Goal: Task Accomplishment & Management: Manage account settings

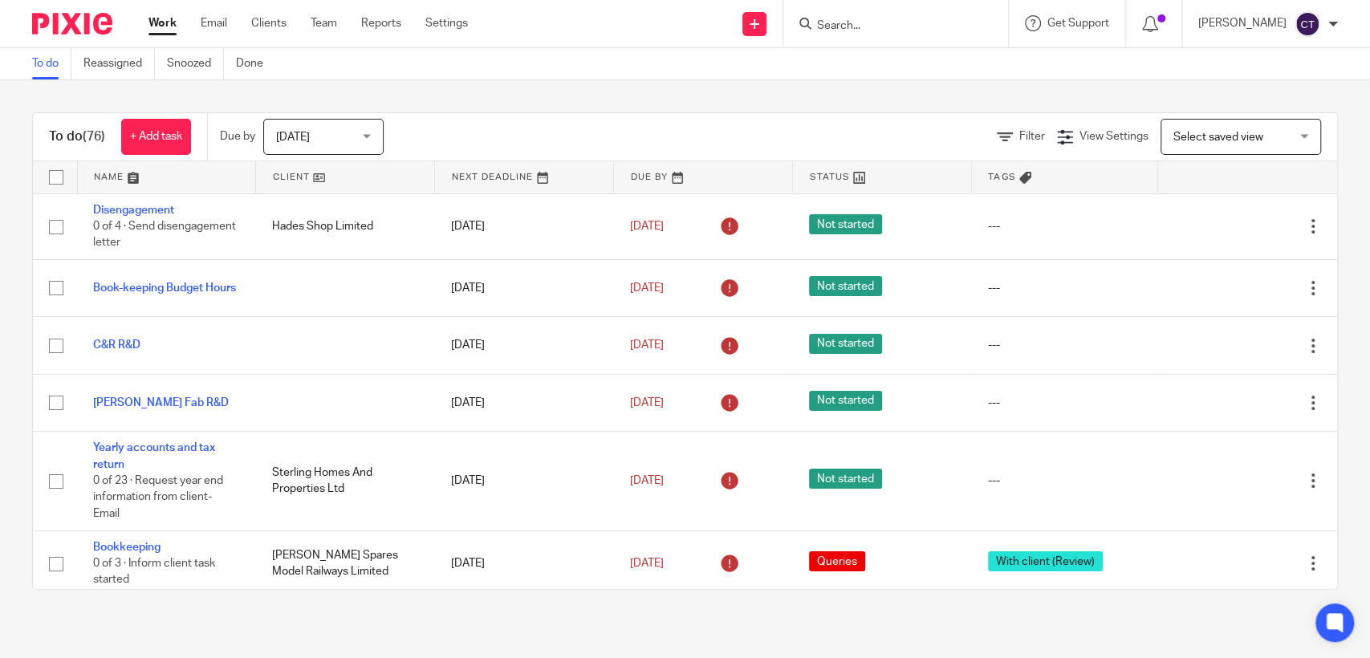
click at [117, 177] on link at bounding box center [167, 177] width 178 height 32
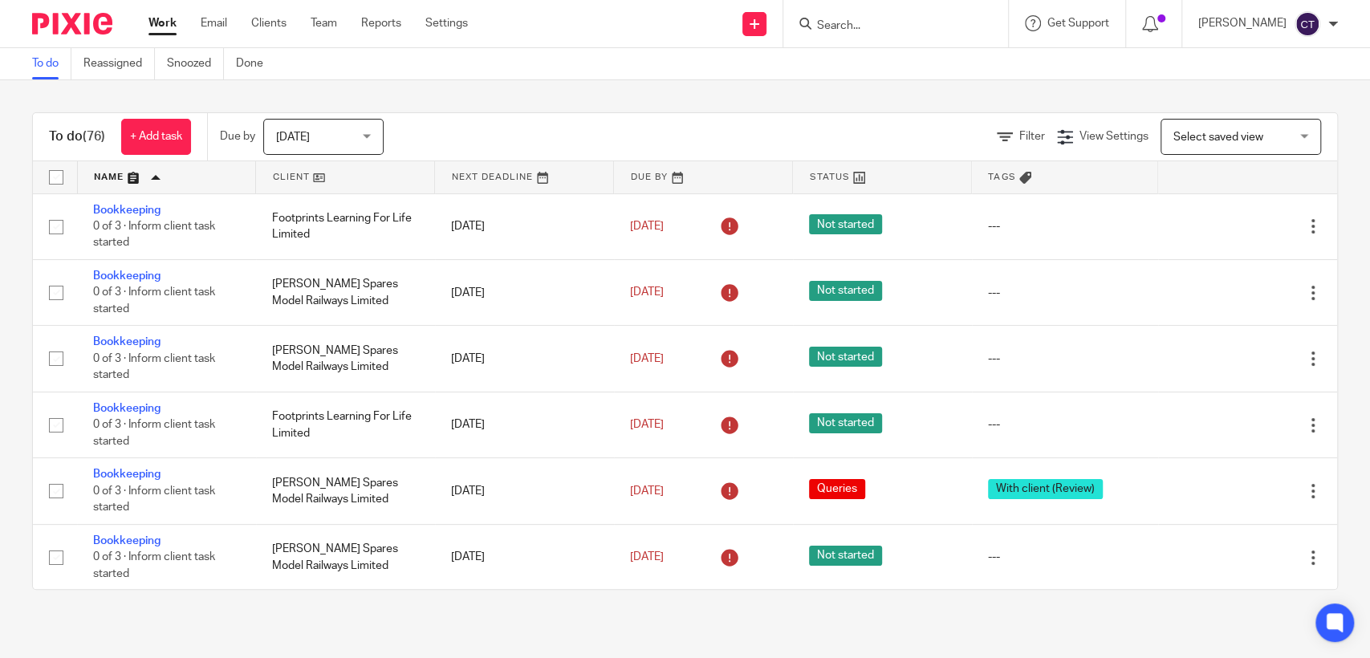
click at [117, 177] on link at bounding box center [167, 177] width 178 height 32
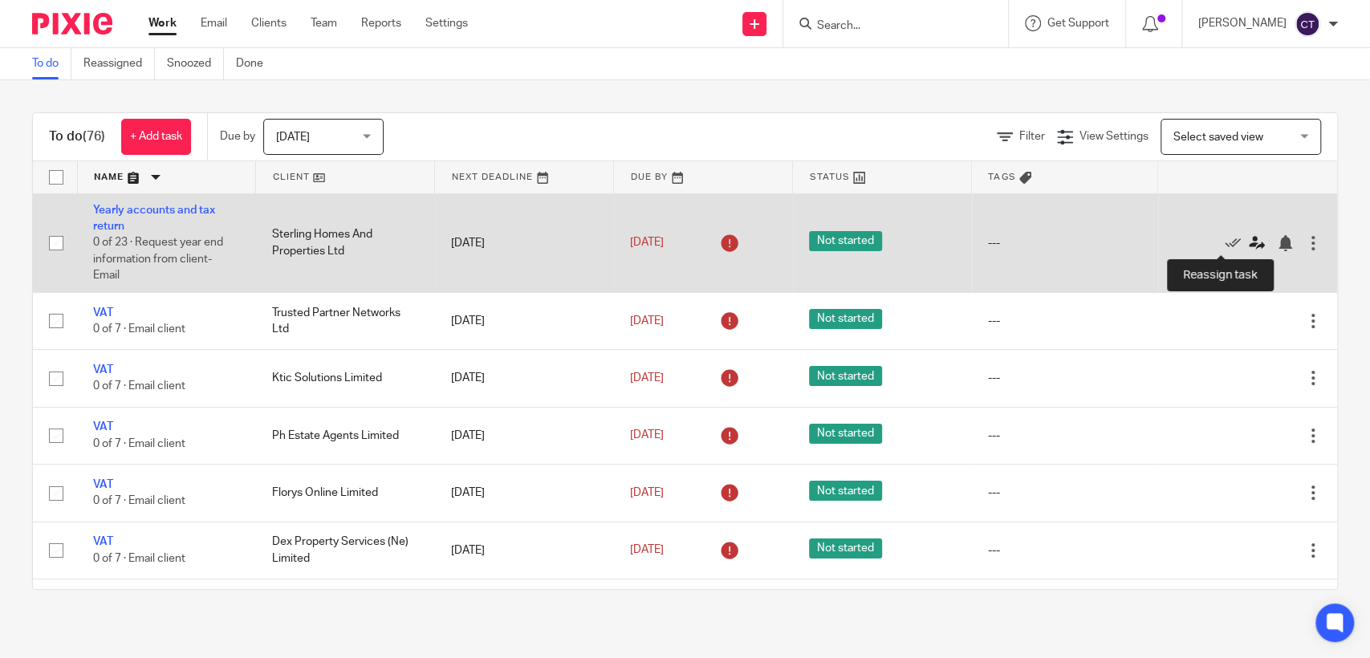
drag, startPoint x: 119, startPoint y: 211, endPoint x: 1213, endPoint y: 244, distance: 1094.5
click at [1249, 244] on icon at bounding box center [1257, 243] width 16 height 16
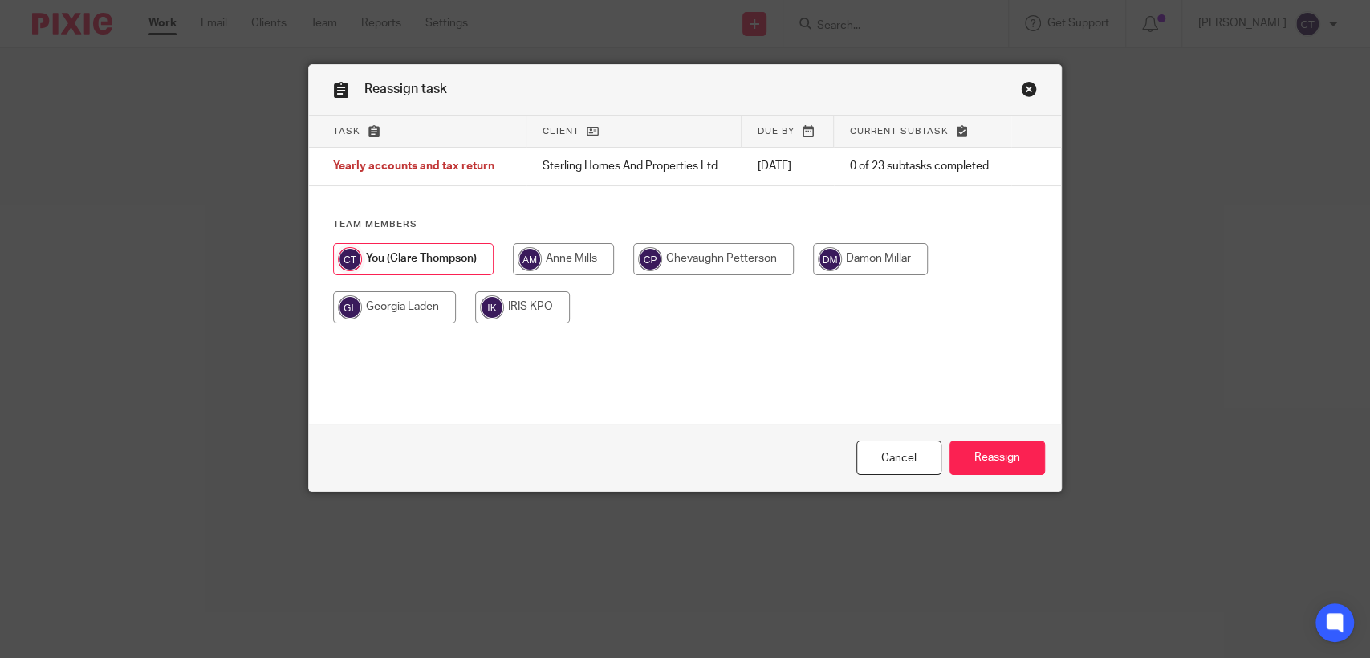
click at [575, 264] on input "radio" at bounding box center [563, 259] width 101 height 32
radio input "true"
click at [991, 458] on input "Reassign" at bounding box center [998, 458] width 96 height 35
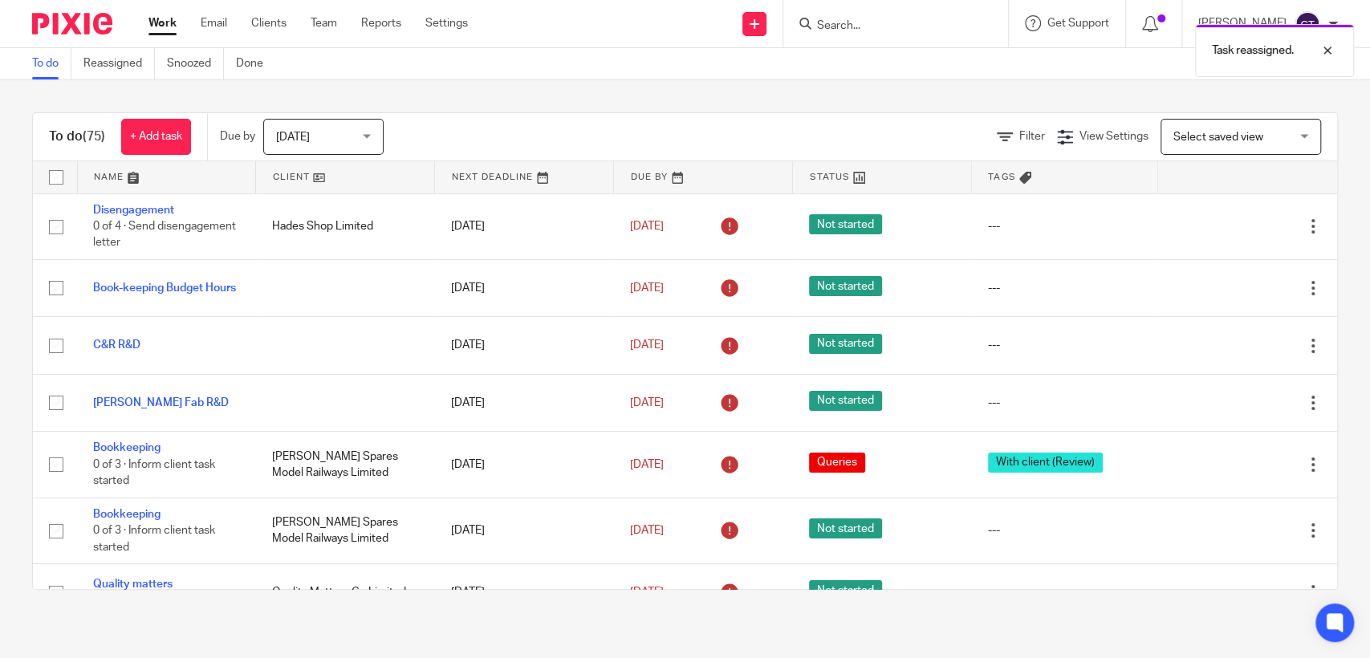
click at [108, 173] on link at bounding box center [167, 177] width 178 height 32
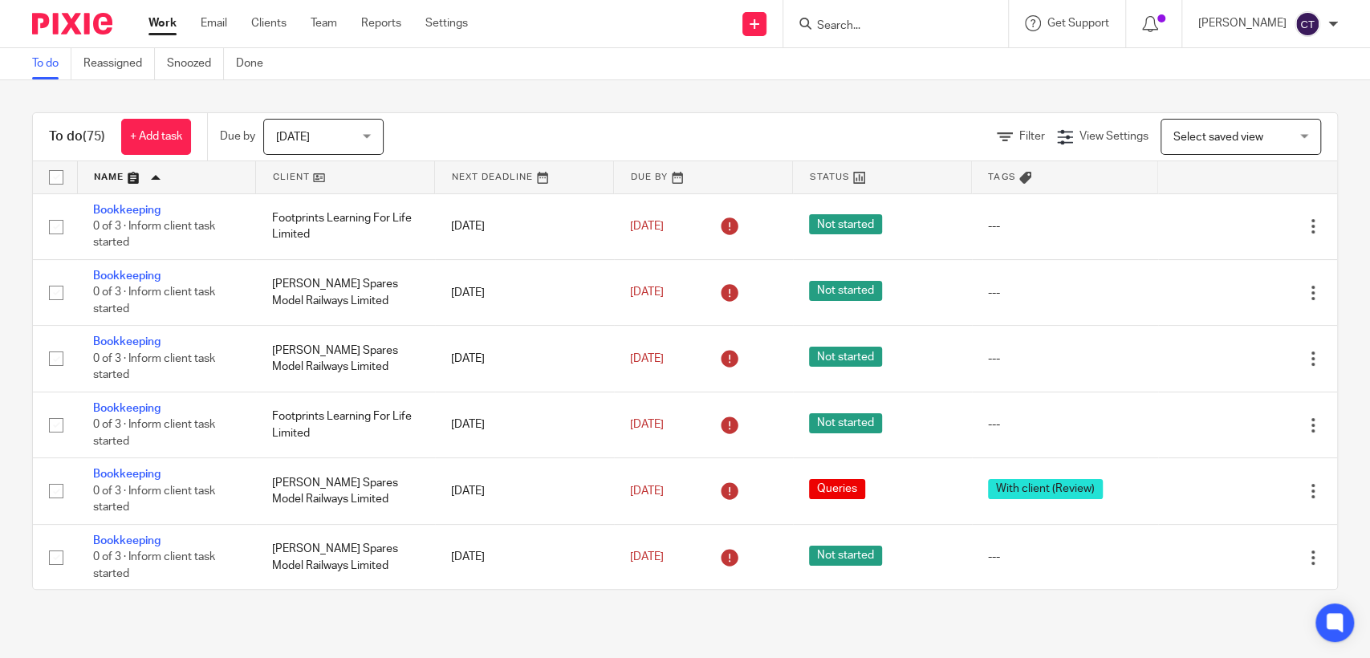
click at [108, 173] on link at bounding box center [167, 177] width 178 height 32
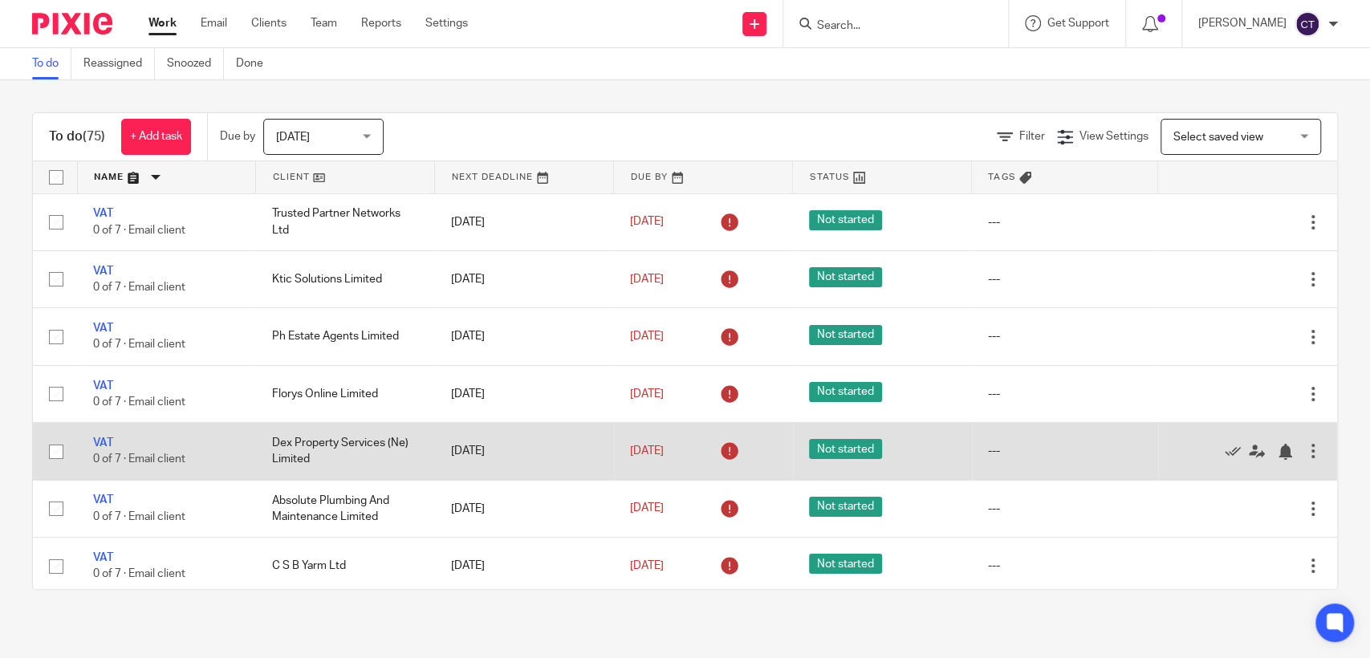
click at [1305, 454] on div at bounding box center [1313, 451] width 16 height 16
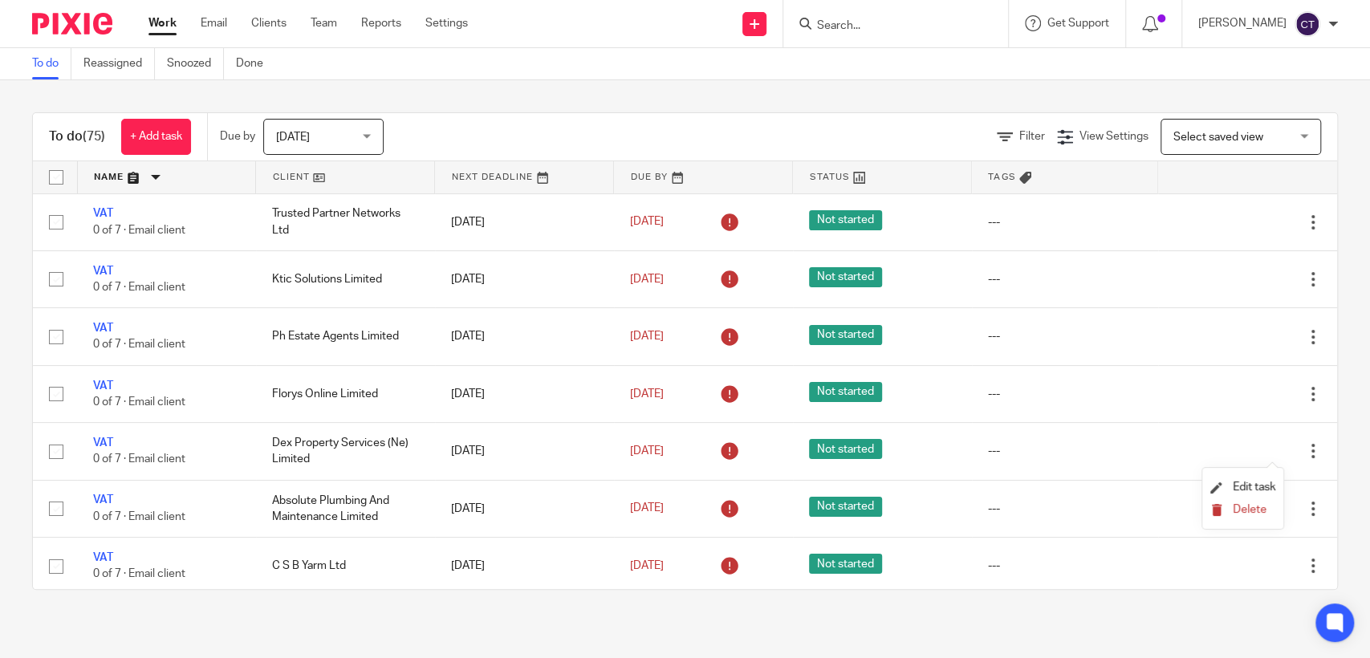
click at [1238, 505] on span "Delete" at bounding box center [1250, 509] width 34 height 11
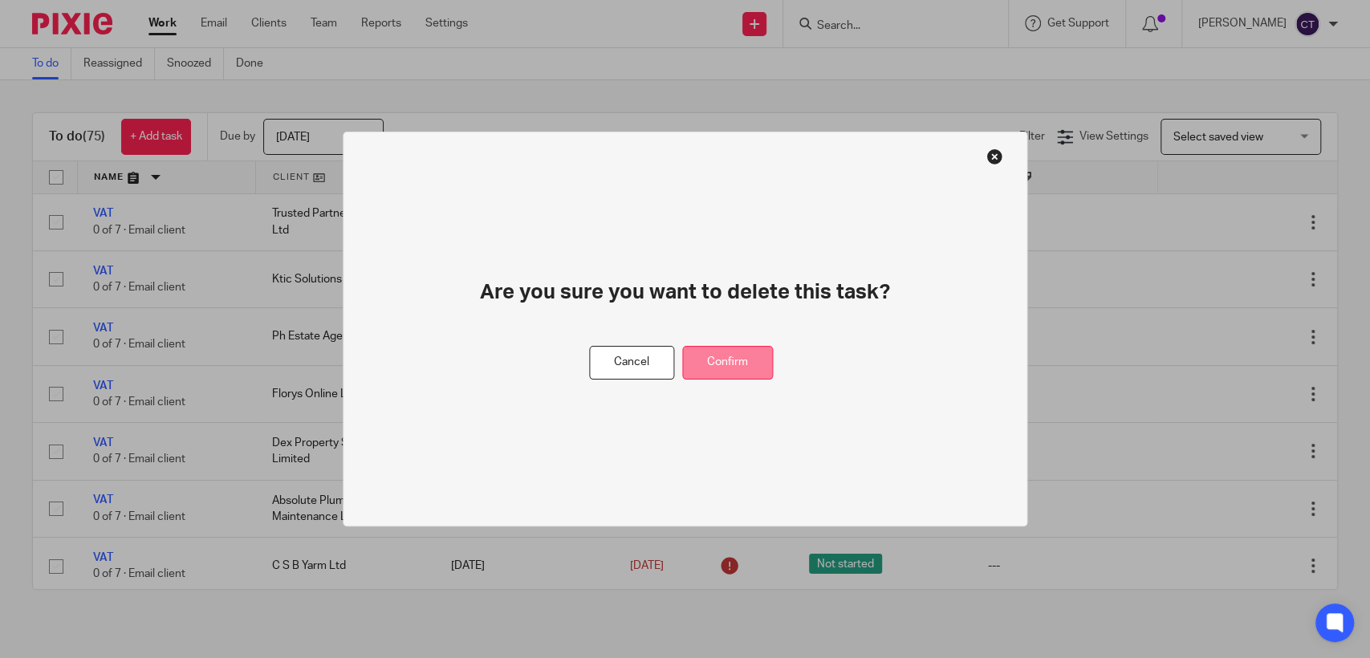
click at [746, 360] on button "Confirm" at bounding box center [727, 363] width 91 height 35
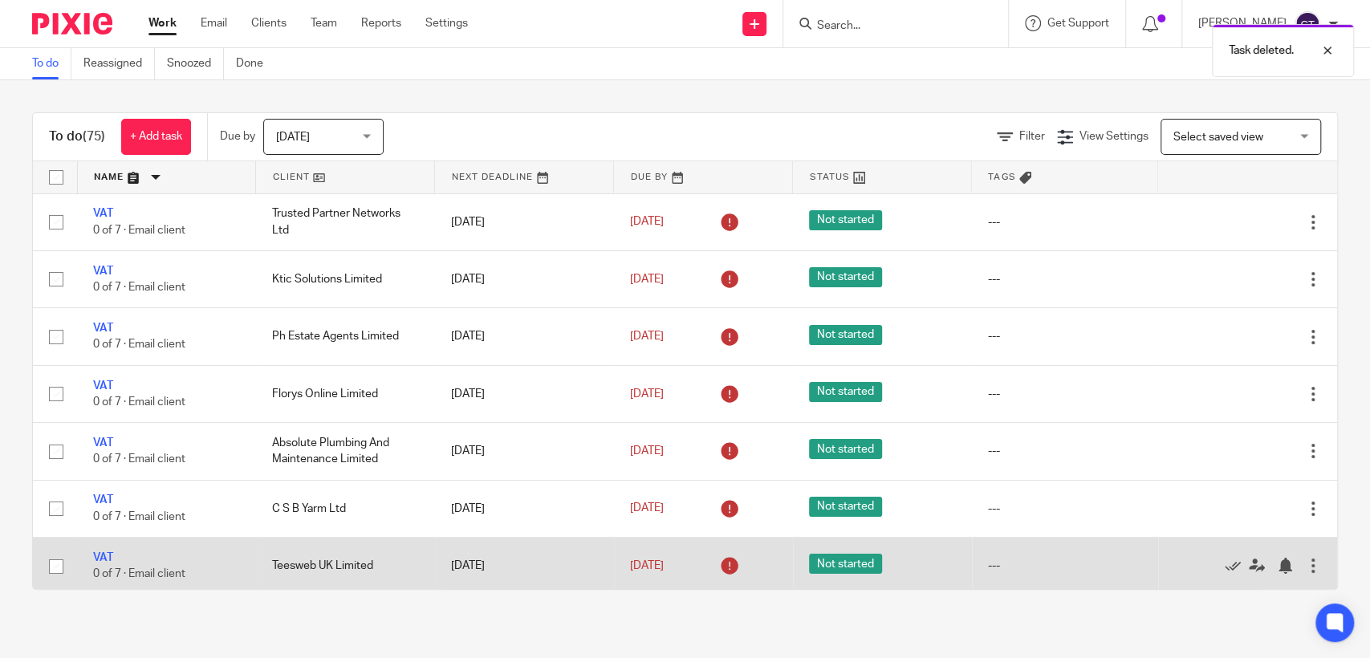
click at [1305, 567] on div at bounding box center [1313, 566] width 16 height 16
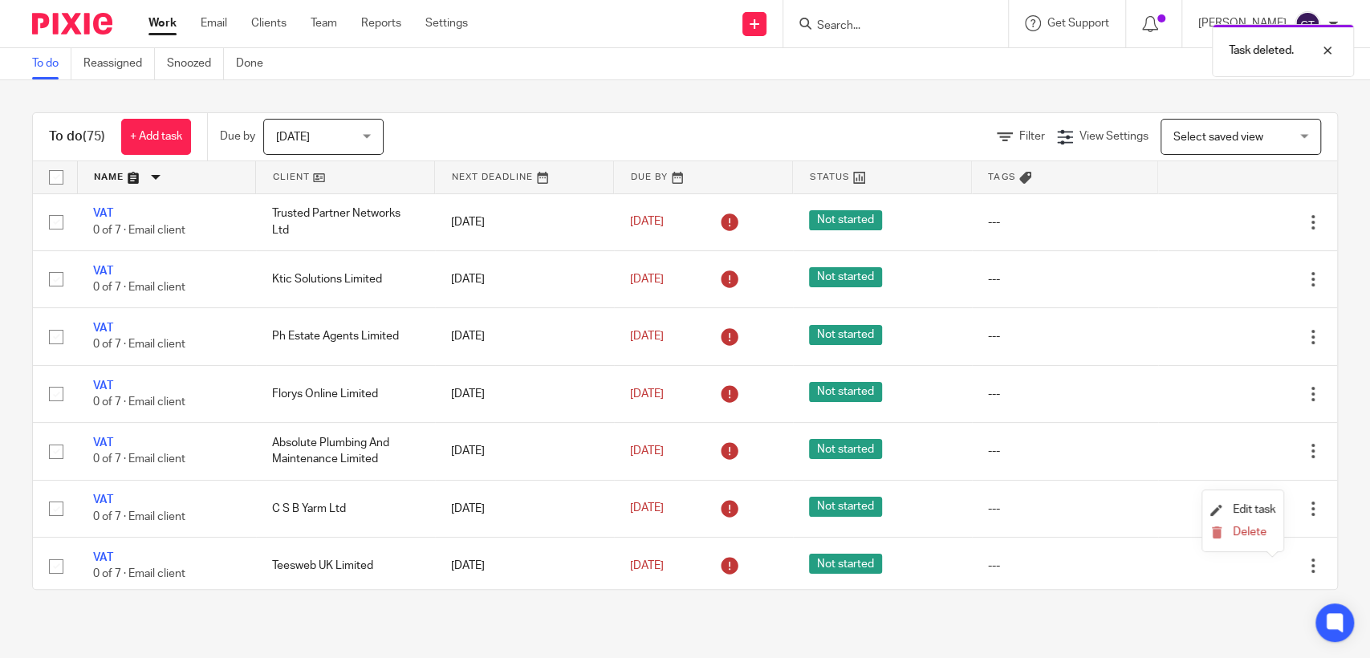
click at [1247, 539] on li "Delete" at bounding box center [1242, 533] width 65 height 21
click at [1248, 528] on span "Delete" at bounding box center [1250, 532] width 34 height 11
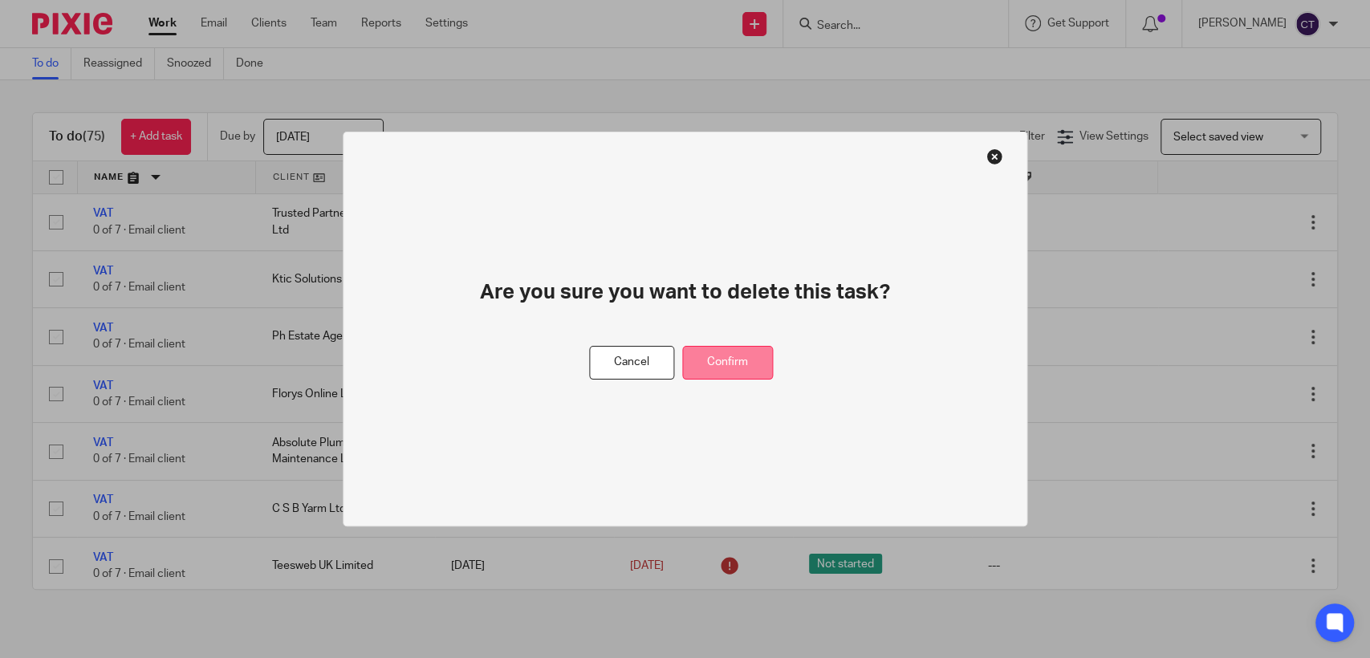
click at [733, 360] on button "Confirm" at bounding box center [727, 363] width 91 height 35
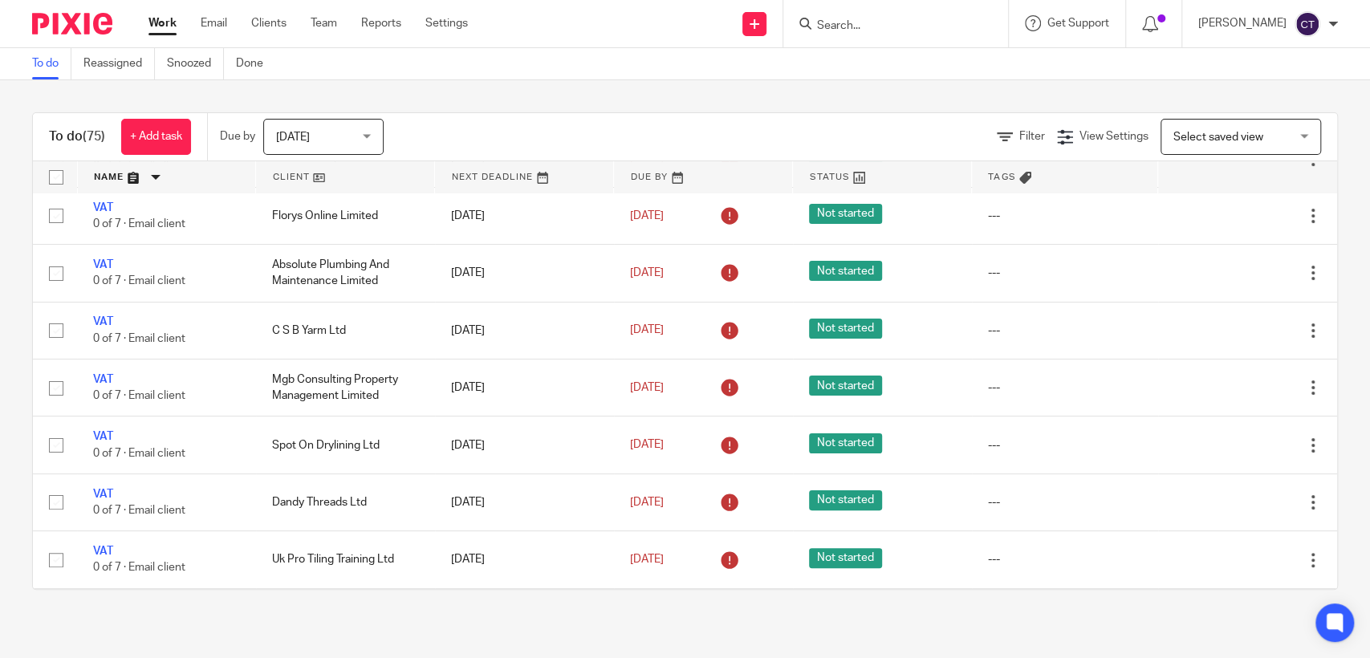
scroll to position [214, 0]
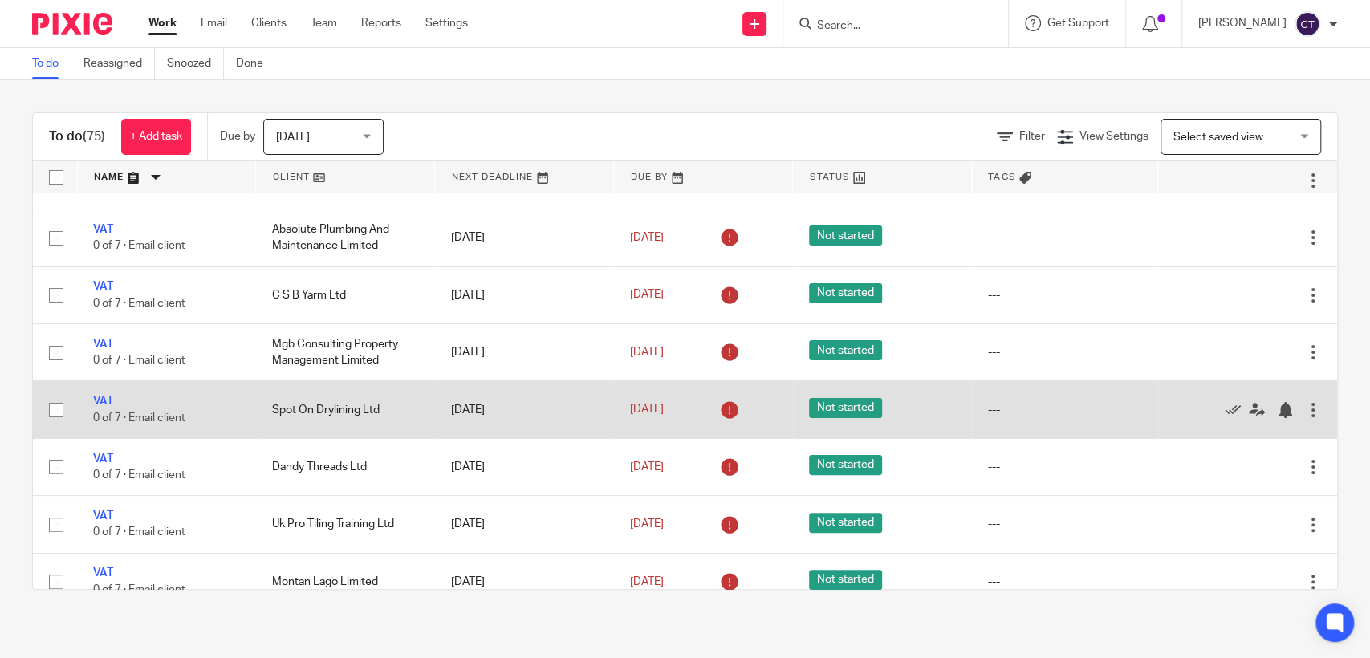
click at [1305, 417] on div at bounding box center [1313, 410] width 16 height 16
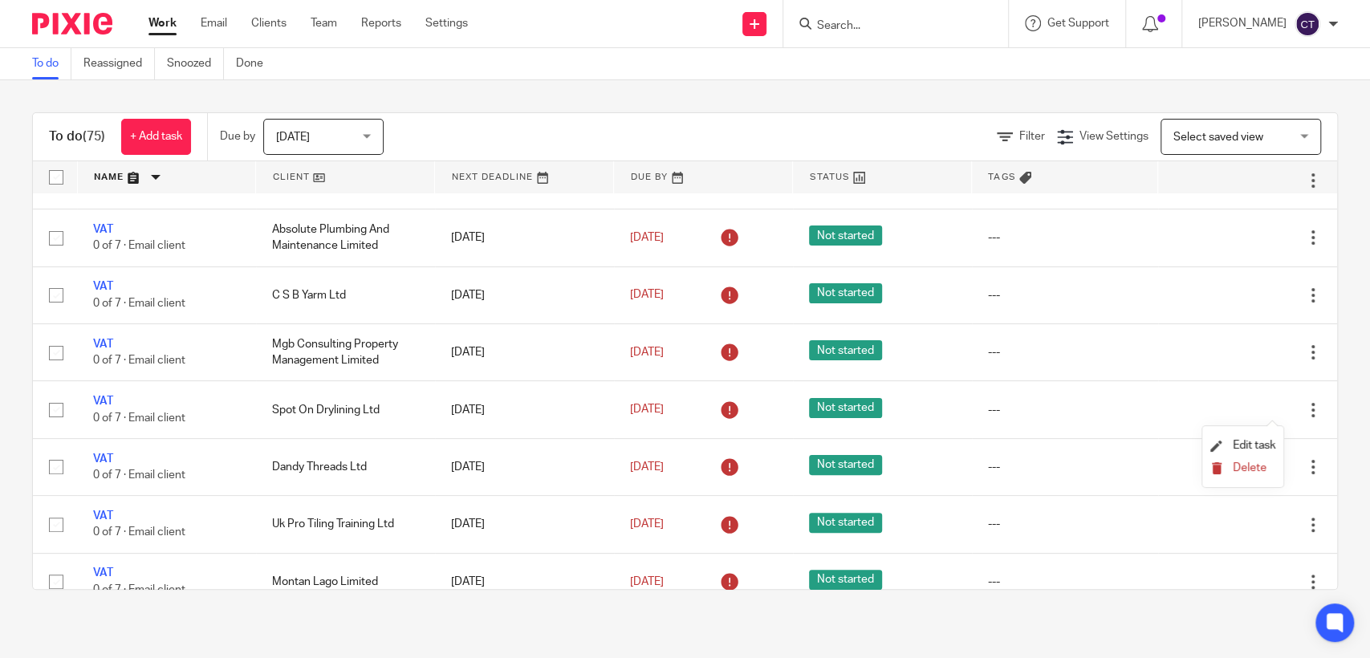
click at [1238, 467] on span "Delete" at bounding box center [1250, 467] width 34 height 11
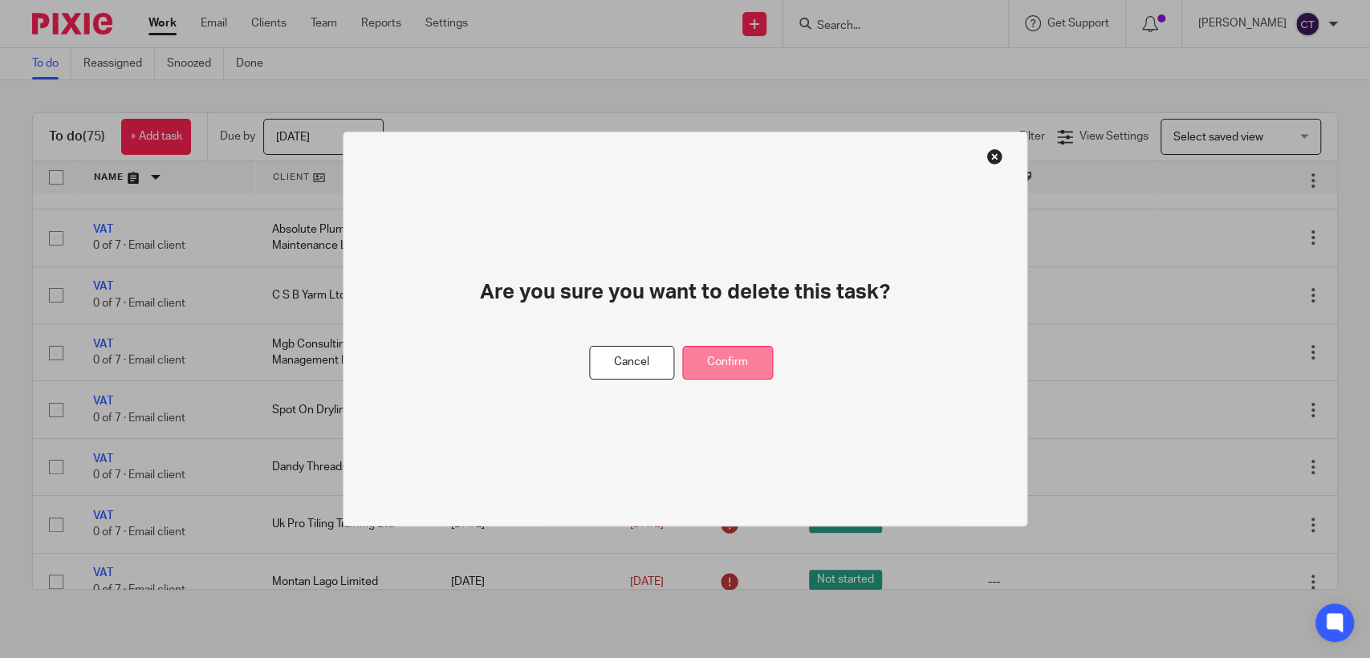
click at [730, 356] on button "Confirm" at bounding box center [727, 363] width 91 height 35
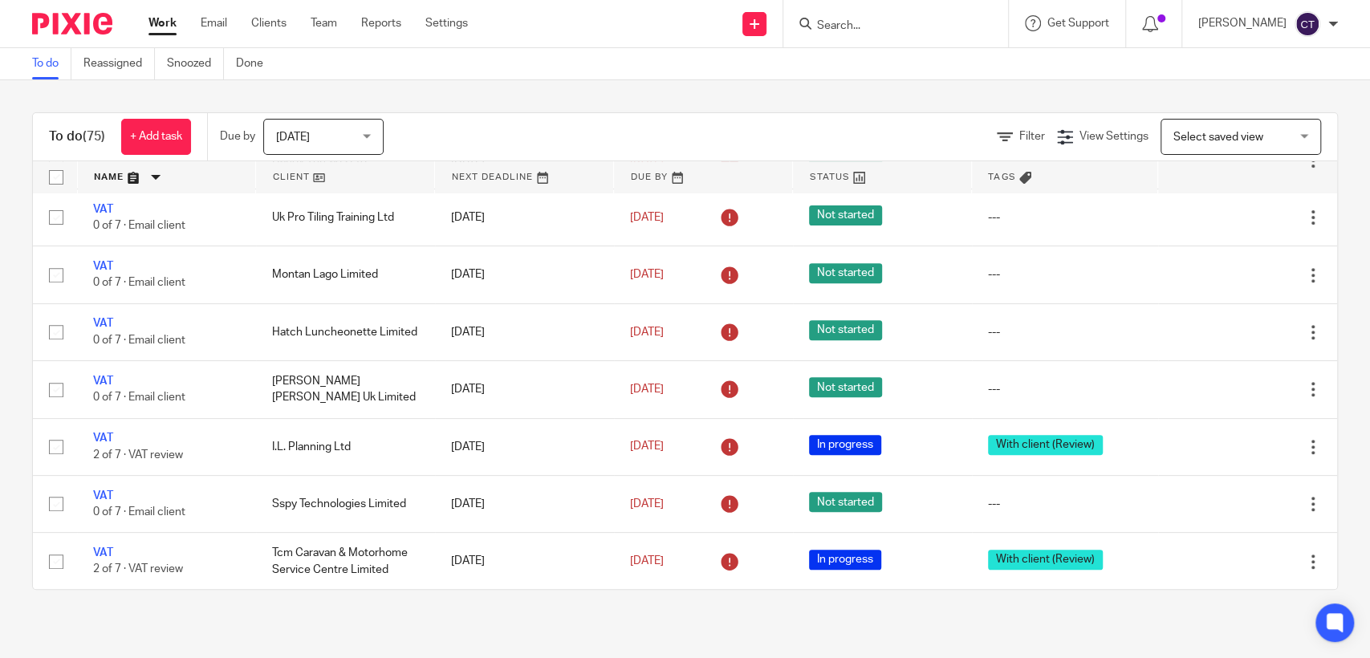
scroll to position [499, 0]
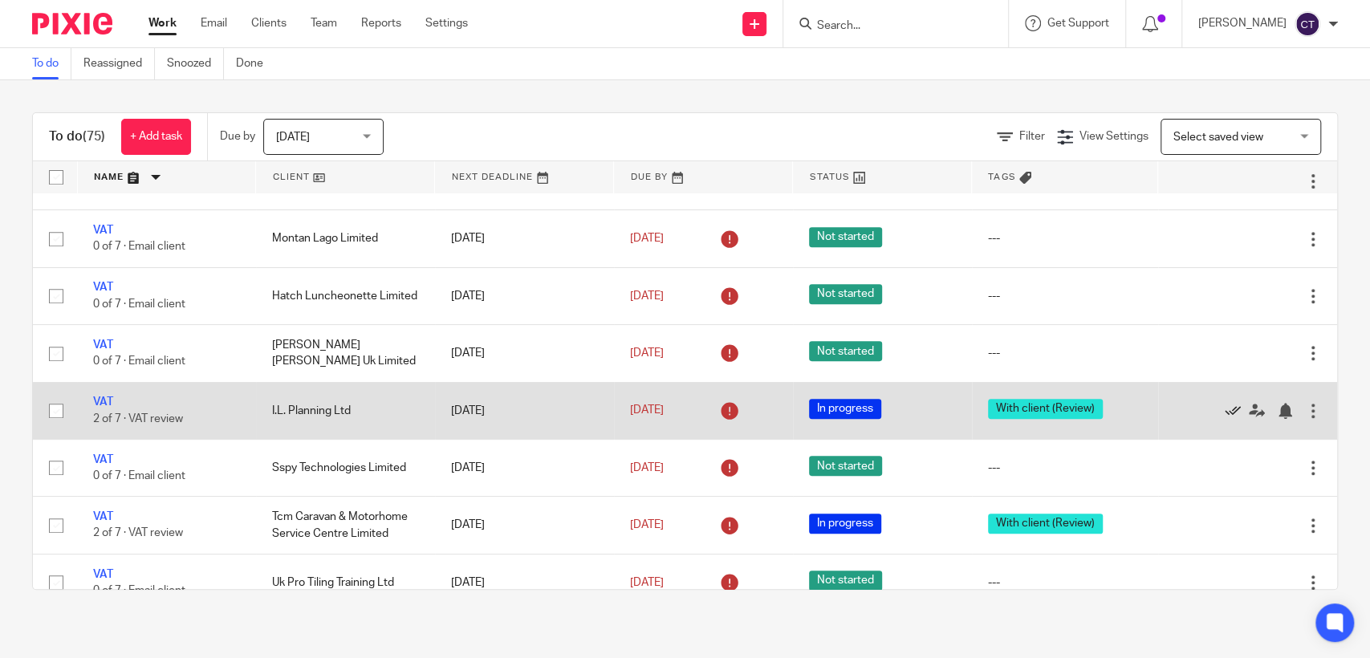
click at [1225, 413] on icon at bounding box center [1233, 411] width 16 height 16
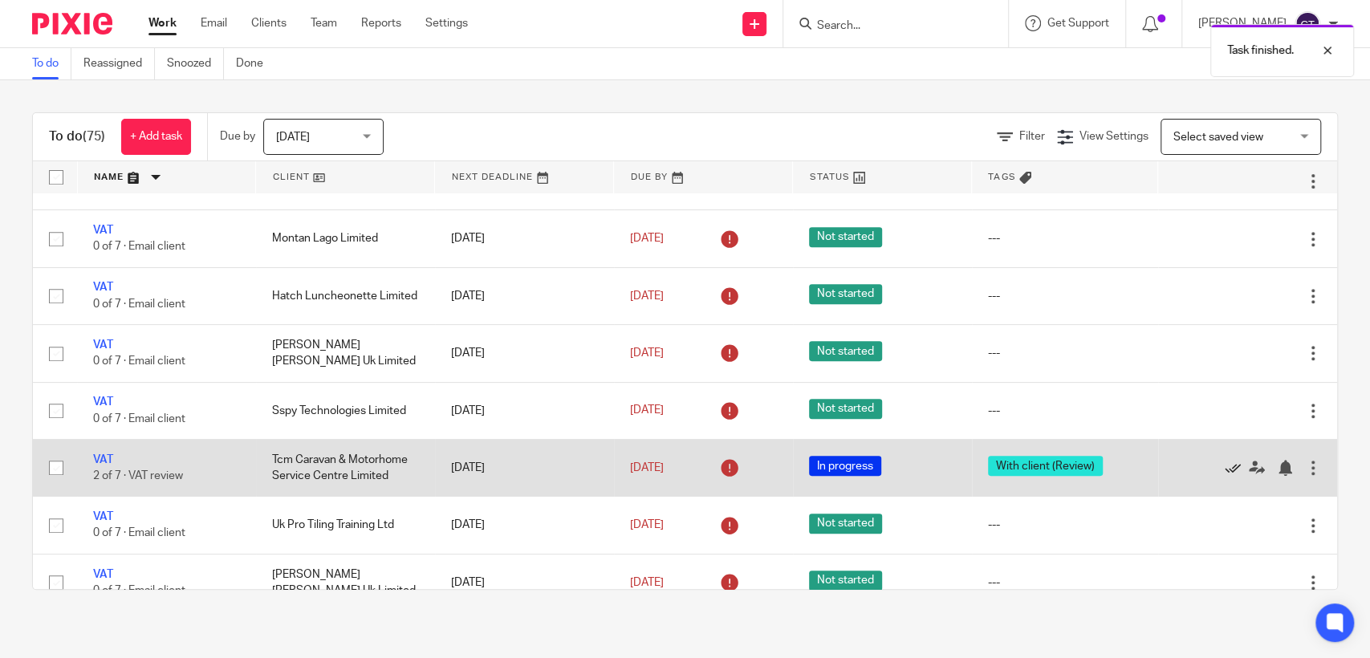
click at [1225, 472] on icon at bounding box center [1233, 468] width 16 height 16
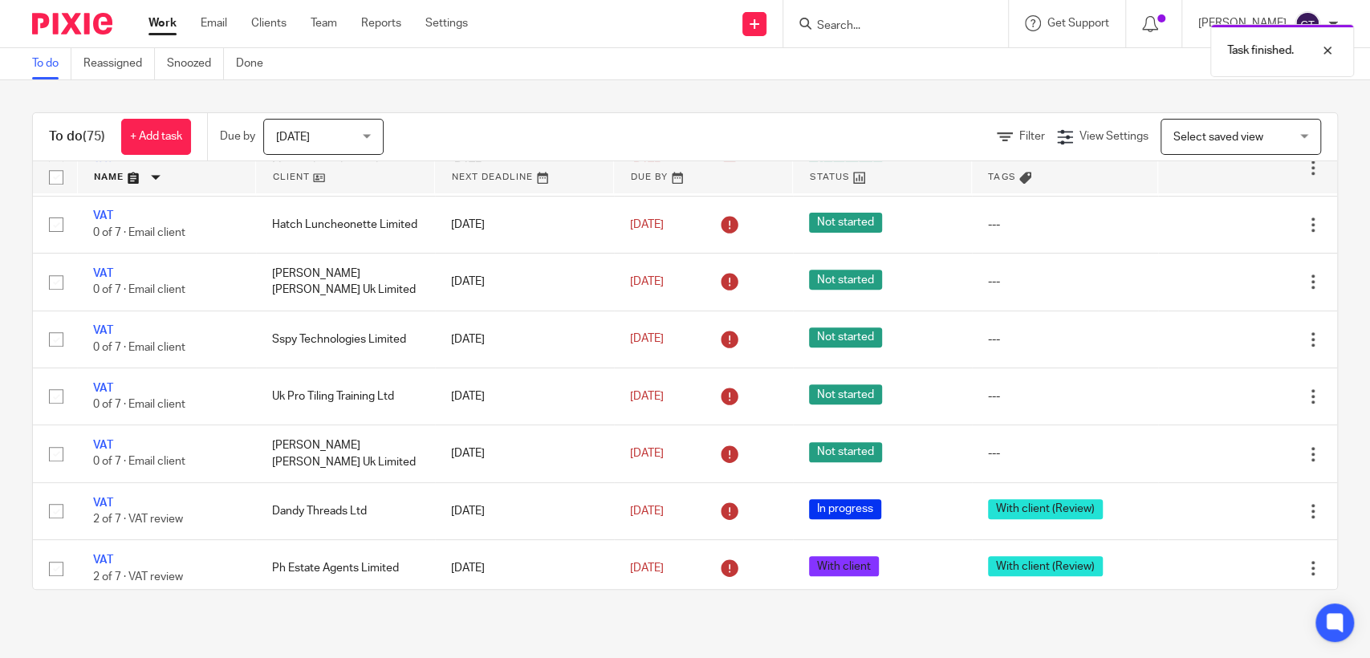
scroll to position [606, 0]
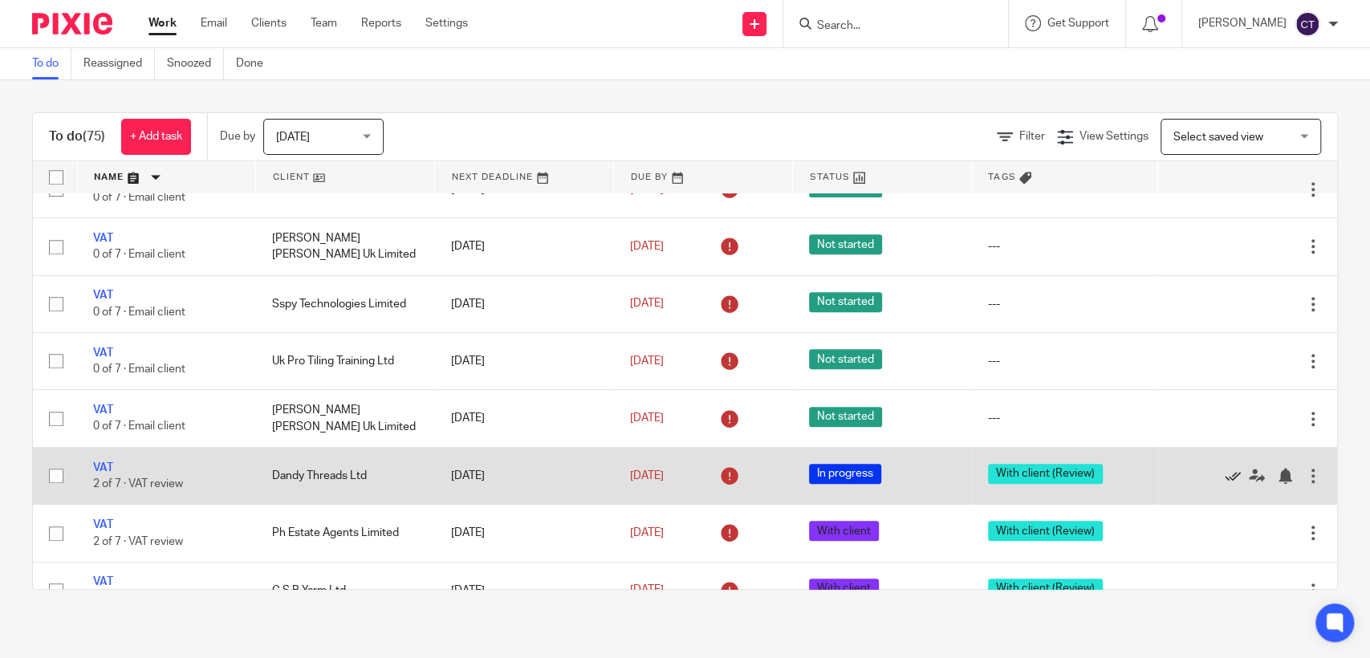
click at [1225, 474] on icon at bounding box center [1233, 476] width 16 height 16
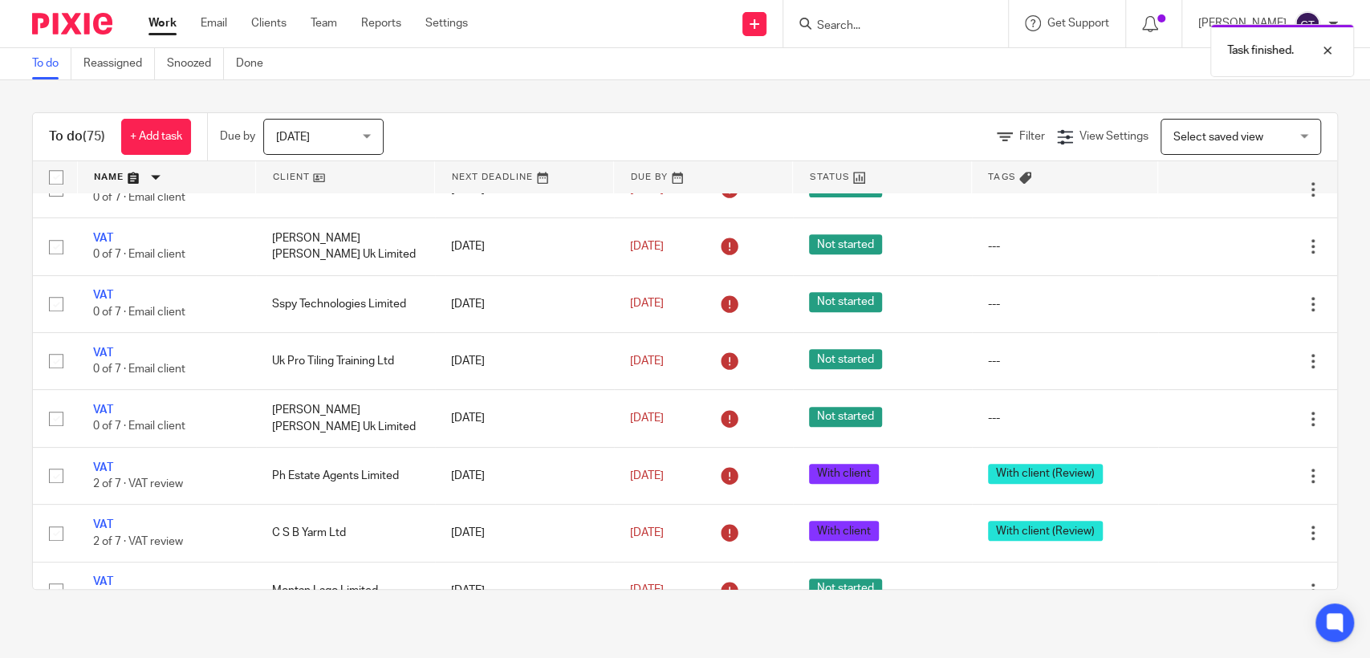
click at [1225, 474] on icon at bounding box center [1233, 476] width 16 height 16
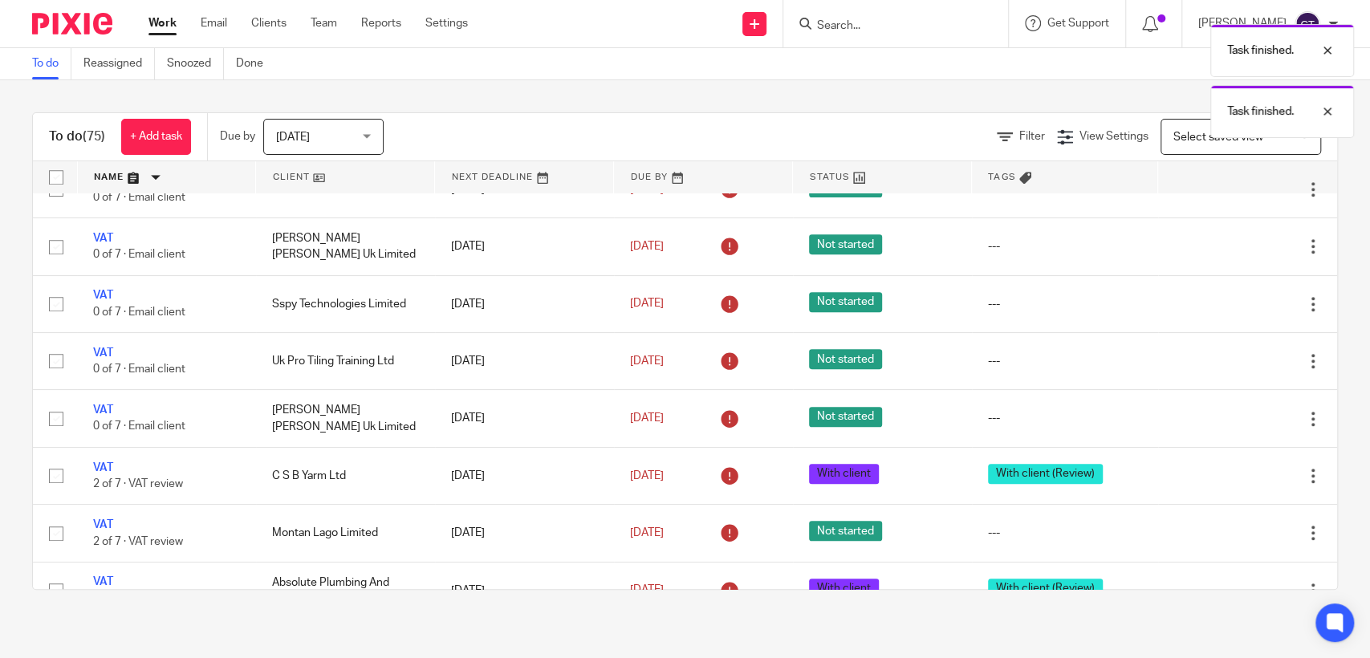
click at [1225, 474] on icon at bounding box center [1233, 476] width 16 height 16
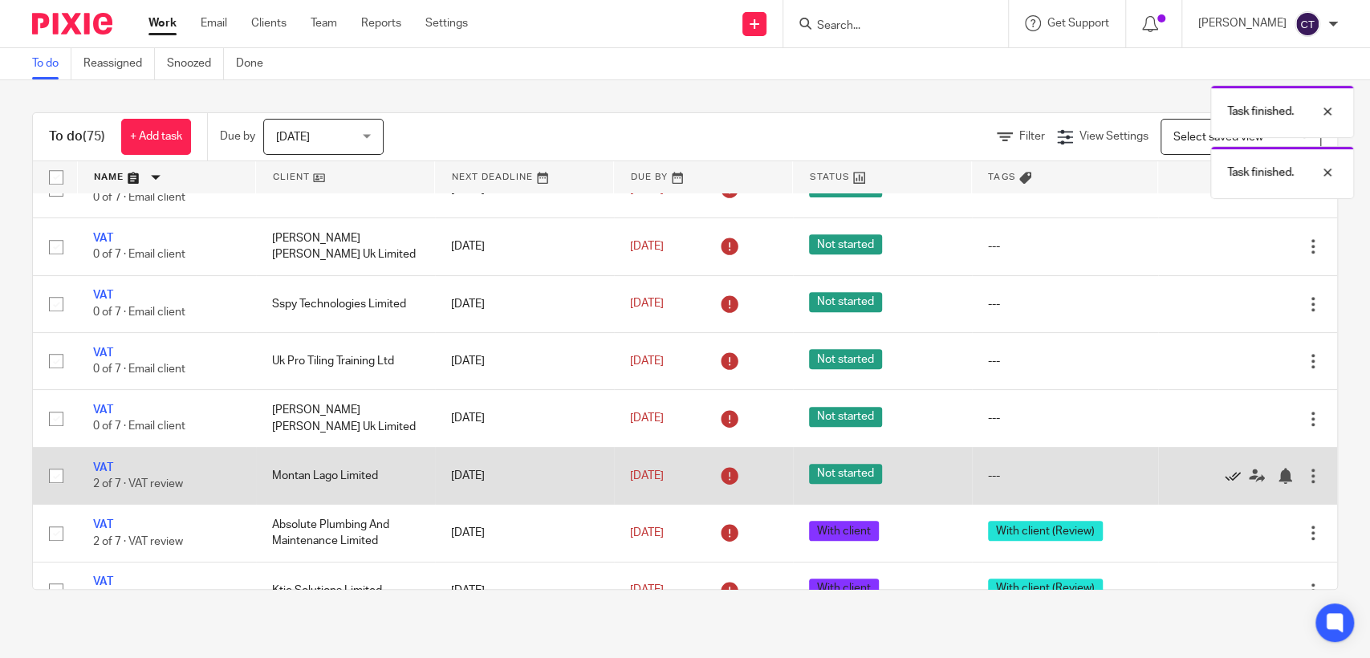
click at [1225, 474] on icon at bounding box center [1233, 476] width 16 height 16
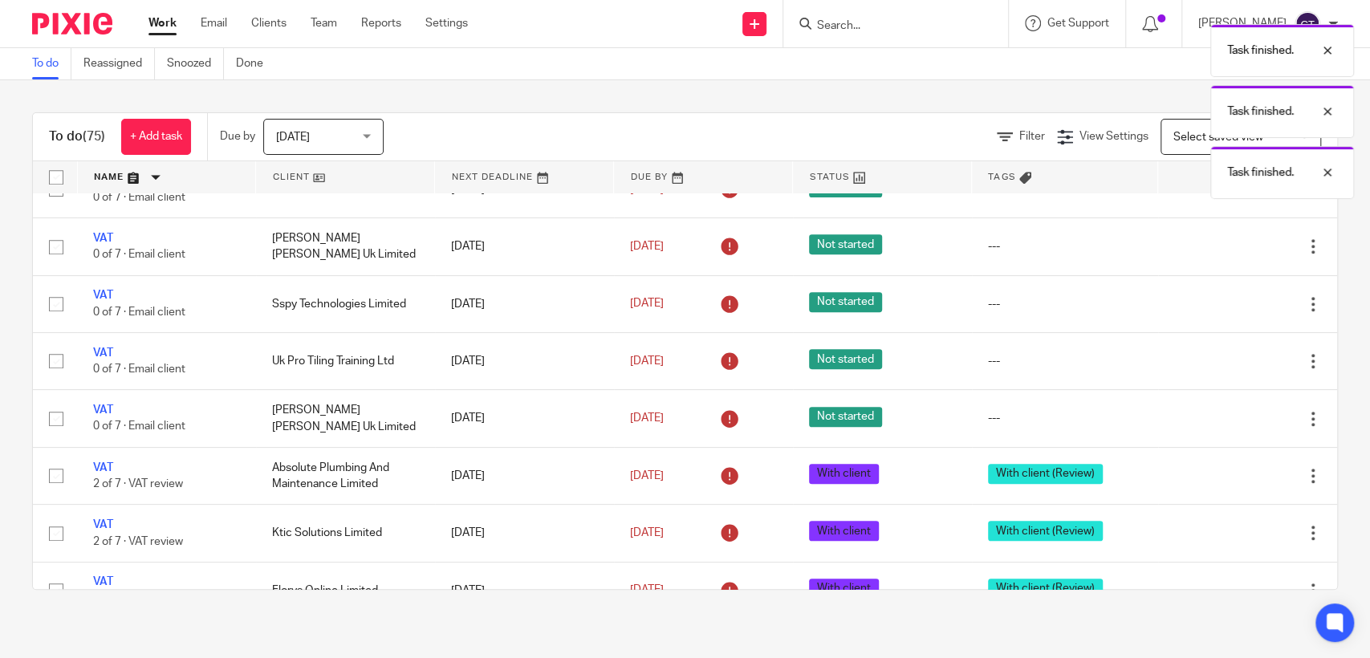
click at [1225, 474] on icon at bounding box center [1233, 476] width 16 height 16
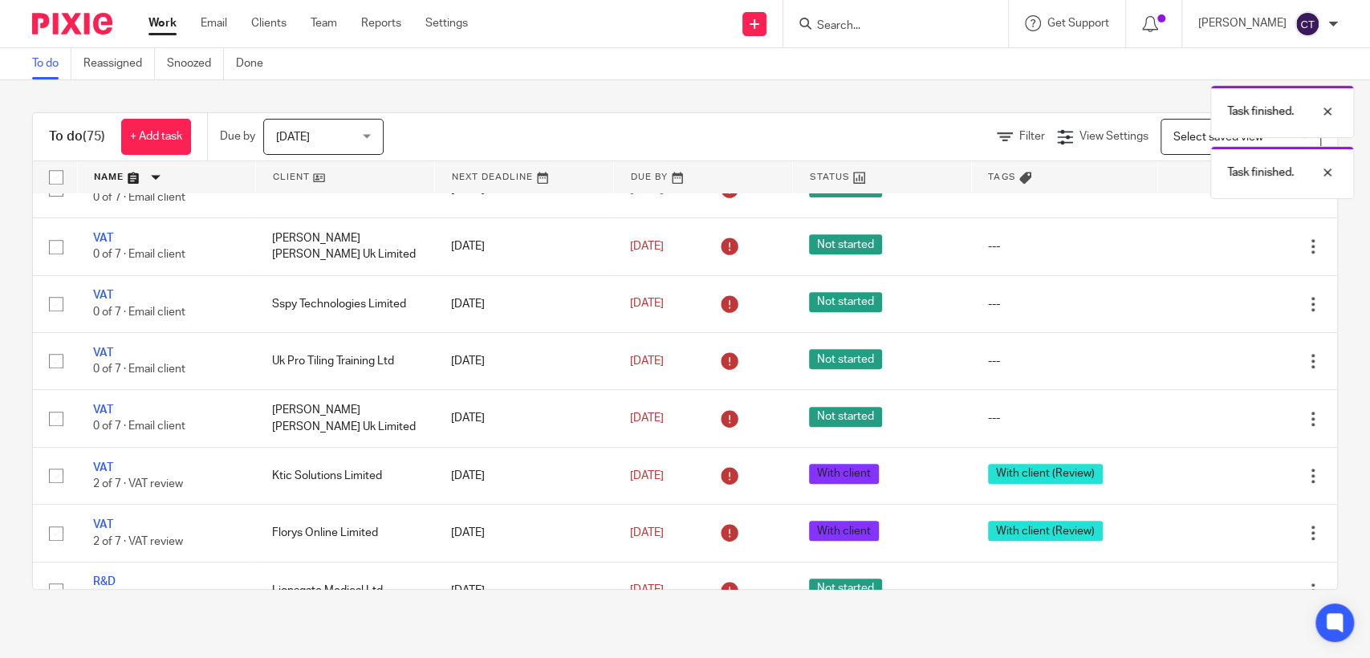
click at [1225, 474] on icon at bounding box center [1233, 476] width 16 height 16
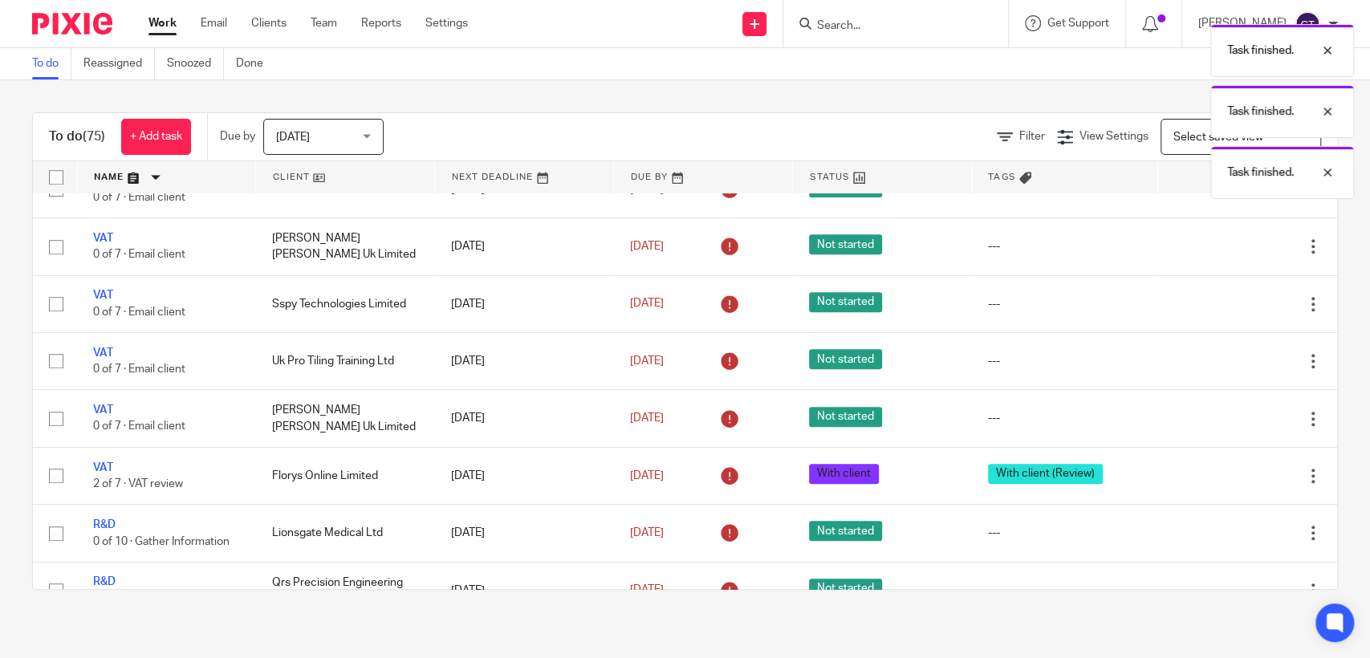
click at [1225, 474] on icon at bounding box center [1233, 476] width 16 height 16
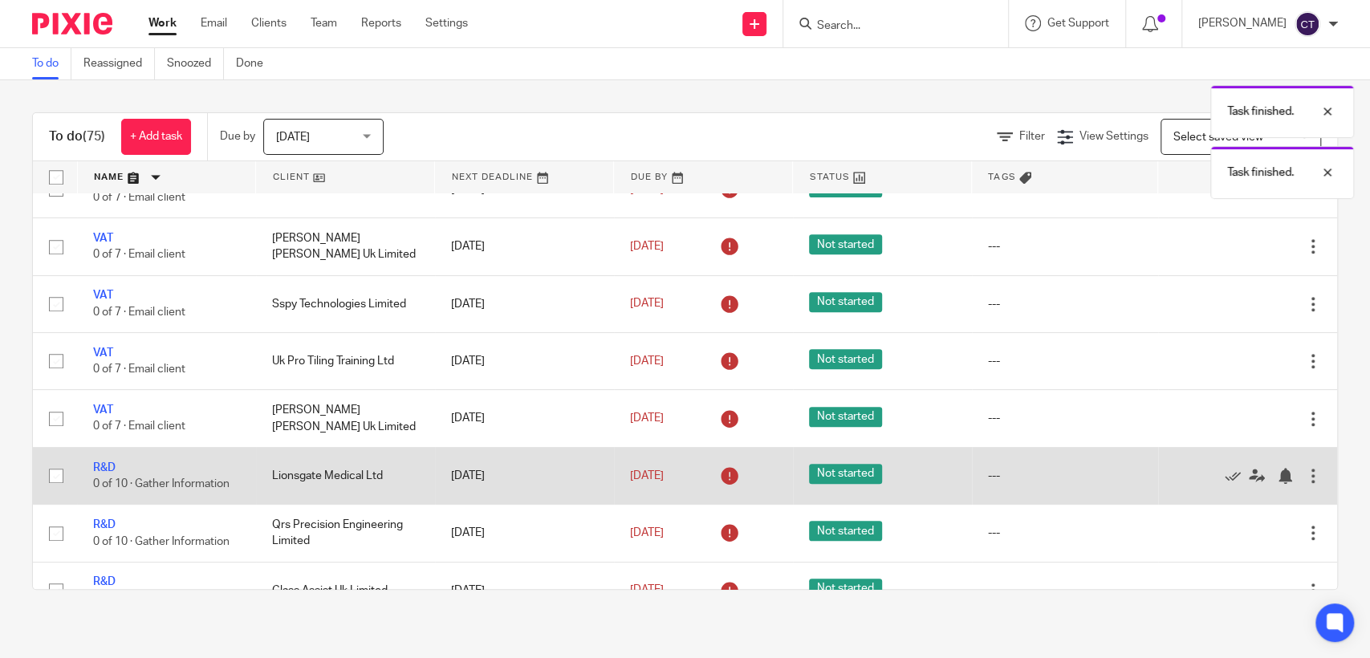
click at [1305, 479] on div at bounding box center [1313, 476] width 16 height 16
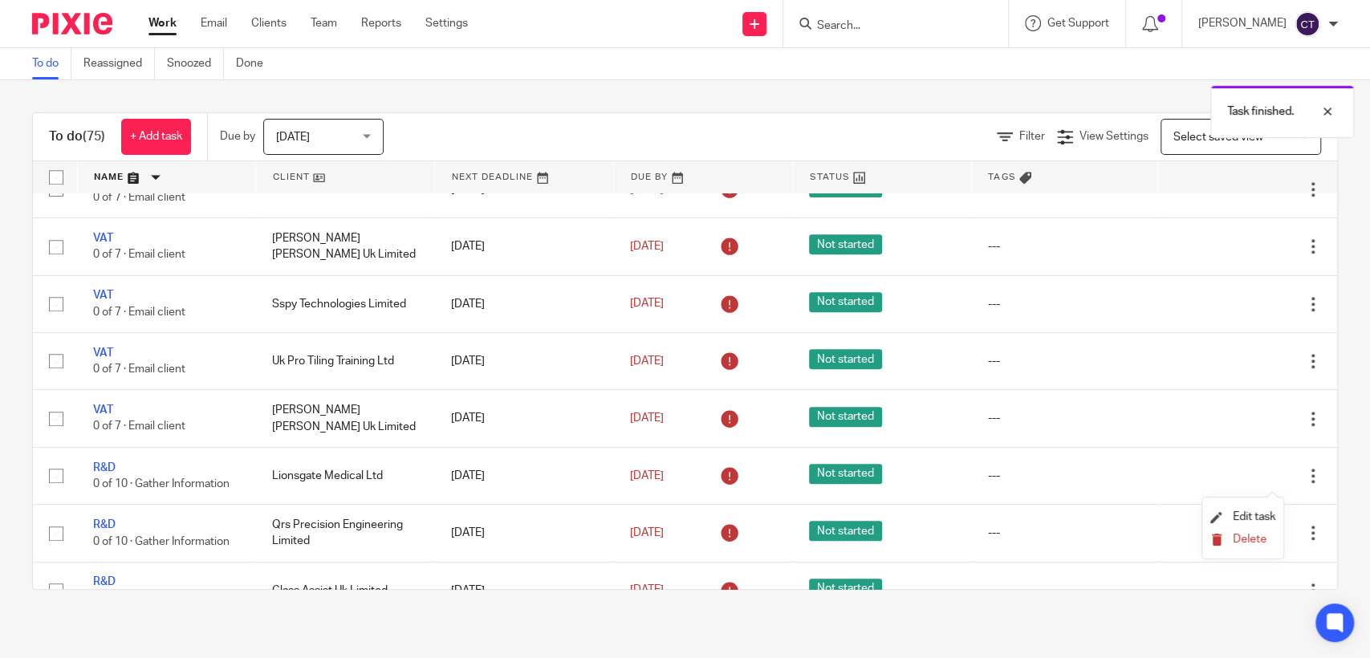
click at [1245, 537] on span "Delete" at bounding box center [1250, 539] width 34 height 11
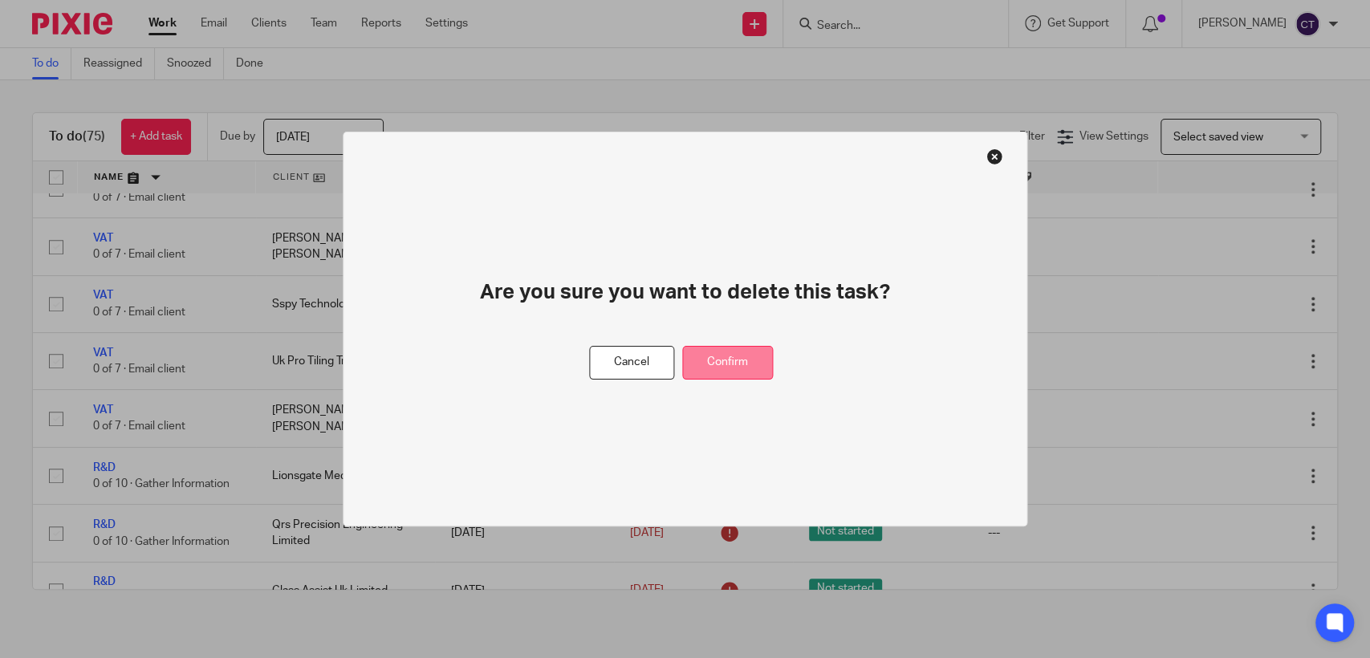
click at [764, 360] on button "Confirm" at bounding box center [727, 363] width 91 height 35
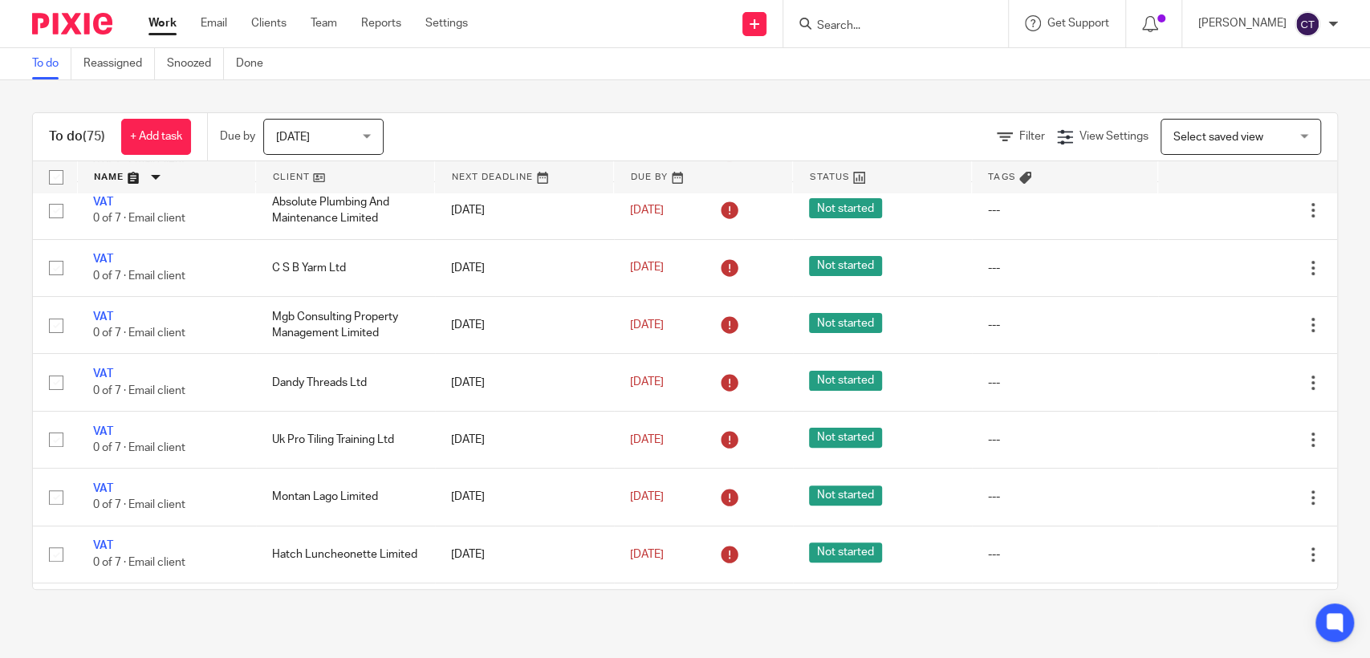
scroll to position [205, 0]
